Goal: Task Accomplishment & Management: Manage account settings

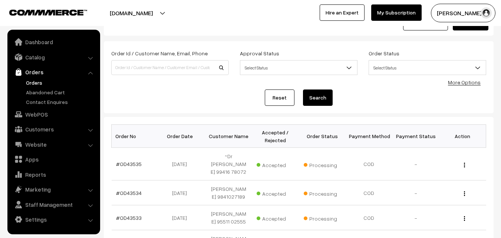
scroll to position [185, 0]
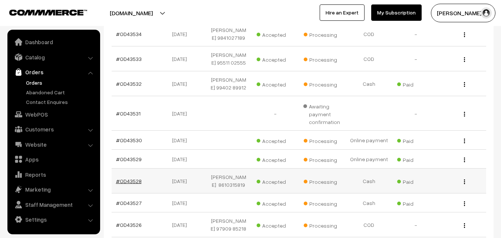
click at [135, 178] on link "#OD43528" at bounding box center [129, 181] width 26 height 6
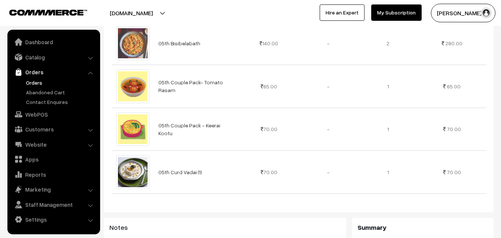
scroll to position [260, 0]
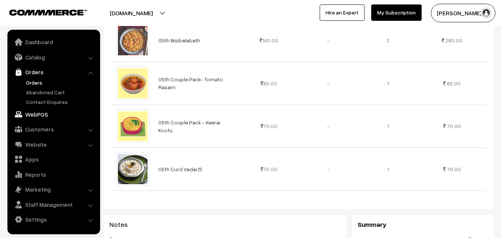
click at [38, 118] on link "WebPOS" at bounding box center [53, 114] width 88 height 13
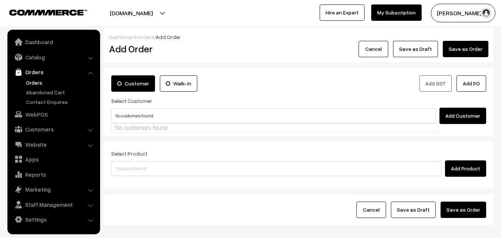
type input "No customers found."
click at [27, 84] on link "Orders" at bounding box center [60, 83] width 73 height 8
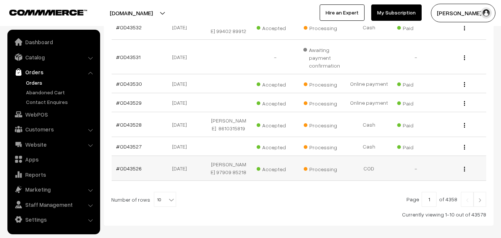
scroll to position [260, 0]
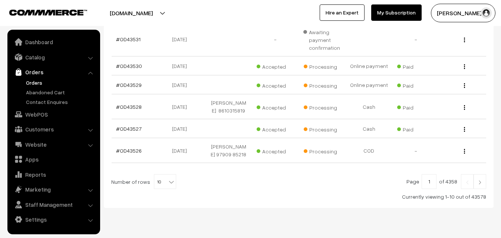
click at [483, 174] on link at bounding box center [480, 181] width 13 height 15
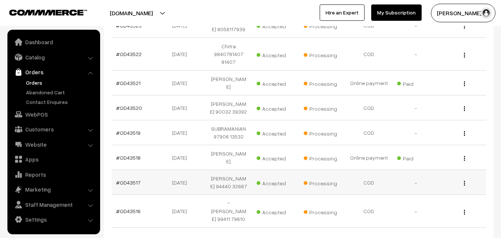
scroll to position [222, 0]
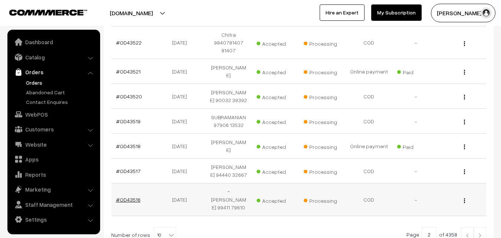
click at [136, 196] on link "#OD43516" at bounding box center [128, 199] width 24 height 6
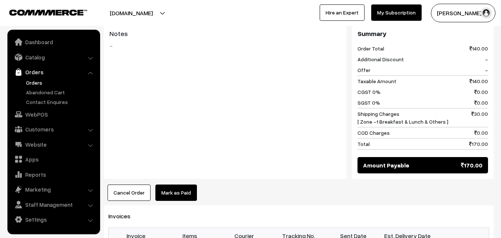
scroll to position [334, 0]
